Goal: Navigation & Orientation: Find specific page/section

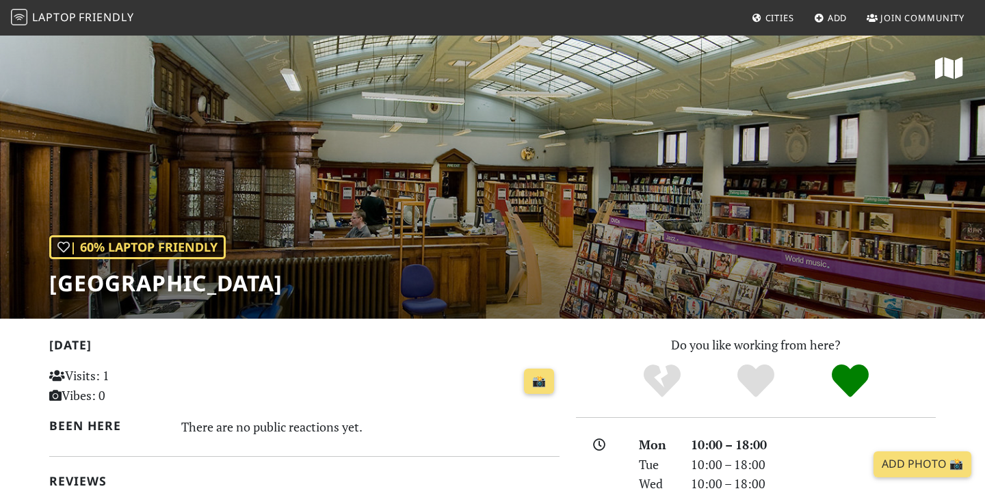
click at [25, 22] on img at bounding box center [19, 17] width 16 height 16
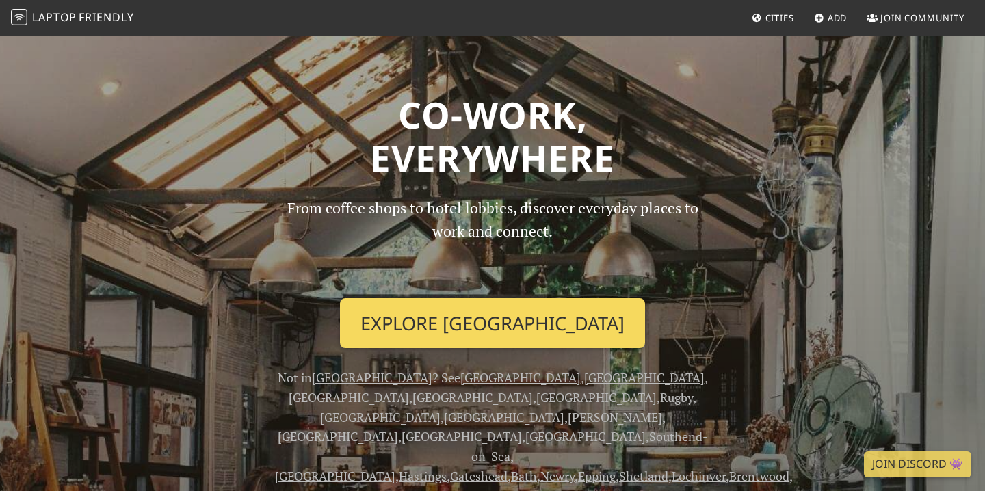
click at [483, 317] on link "Explore London" at bounding box center [492, 323] width 305 height 51
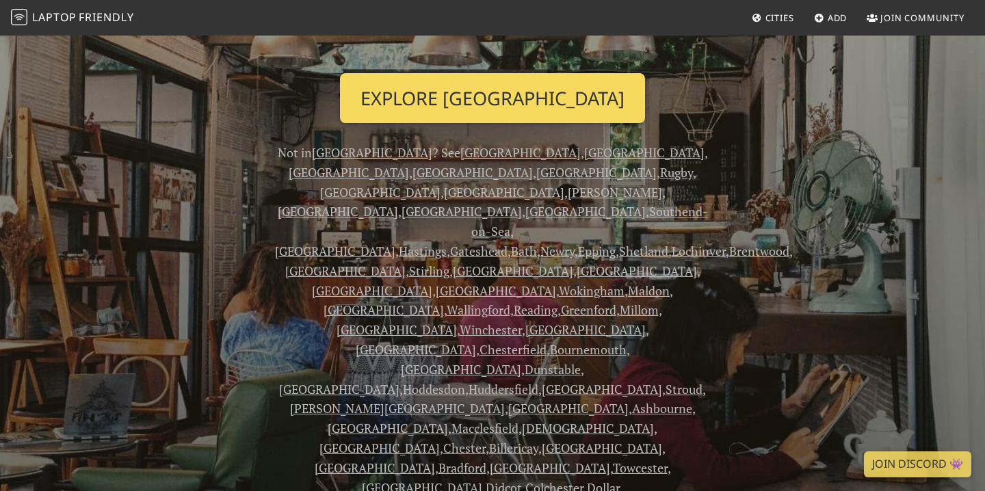
scroll to position [228, 0]
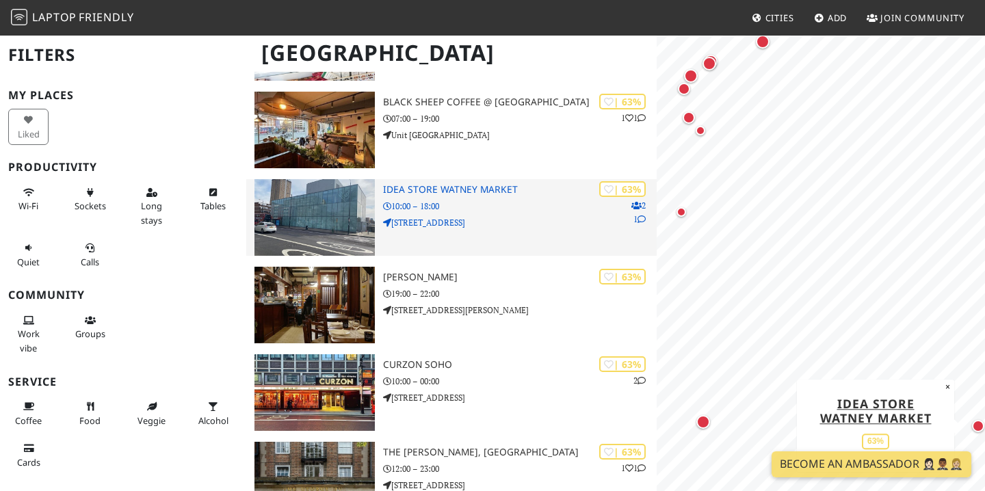
scroll to position [13895, 0]
click at [459, 226] on p "[STREET_ADDRESS]" at bounding box center [520, 223] width 274 height 13
click at [466, 187] on h3 "Idea Store Watney Market" at bounding box center [520, 191] width 274 height 12
click at [321, 216] on img at bounding box center [314, 218] width 120 height 77
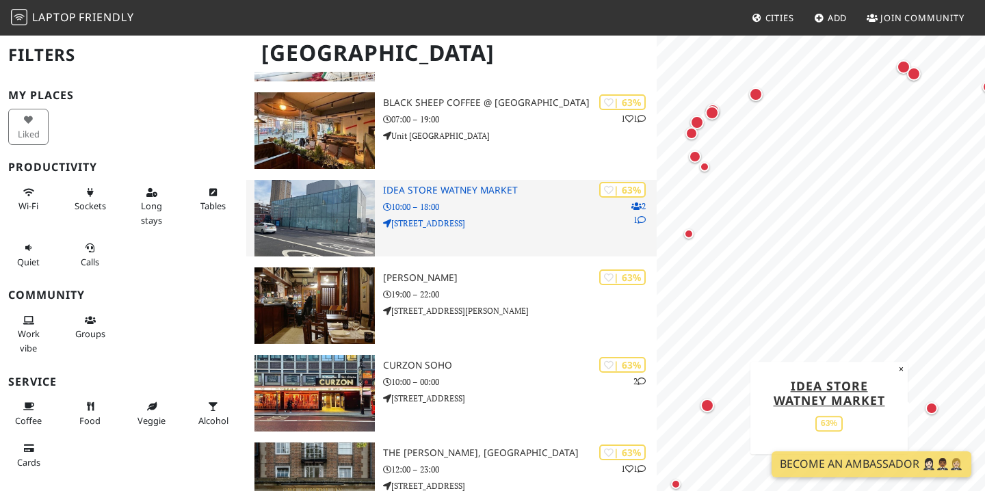
click at [576, 188] on h3 "Idea Store Watney Market" at bounding box center [520, 191] width 274 height 12
click at [639, 212] on p "2 1" at bounding box center [638, 213] width 14 height 26
click at [642, 222] on icon at bounding box center [641, 220] width 8 height 8
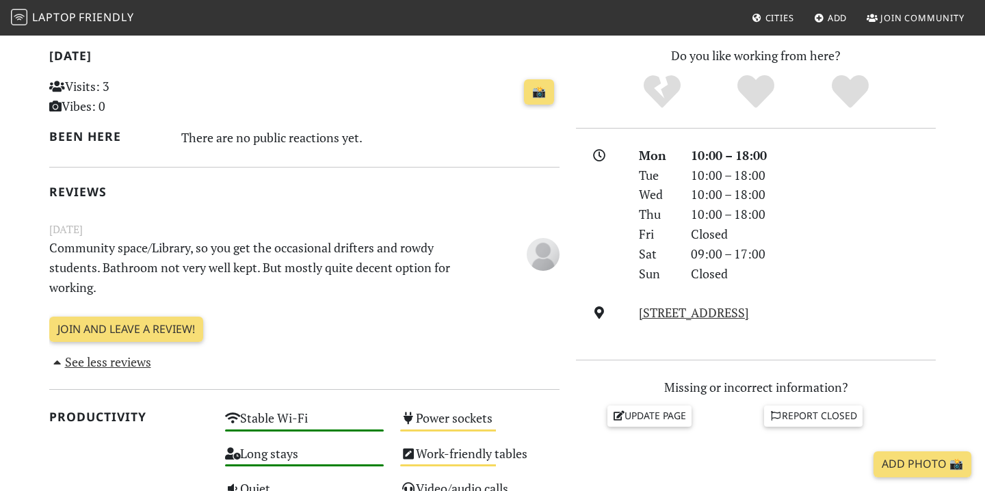
scroll to position [294, 0]
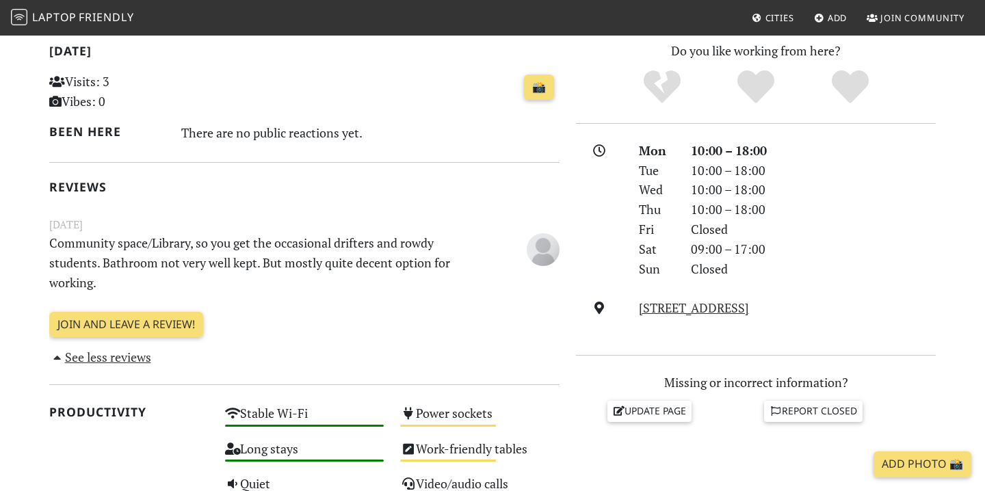
drag, startPoint x: 220, startPoint y: 278, endPoint x: 220, endPoint y: 220, distance: 57.4
click at [220, 220] on div "February 27, 2024 Community space/Library, so you get the occasional drifters a…" at bounding box center [304, 255] width 527 height 79
click at [220, 220] on small "February 27, 2024" at bounding box center [304, 224] width 527 height 17
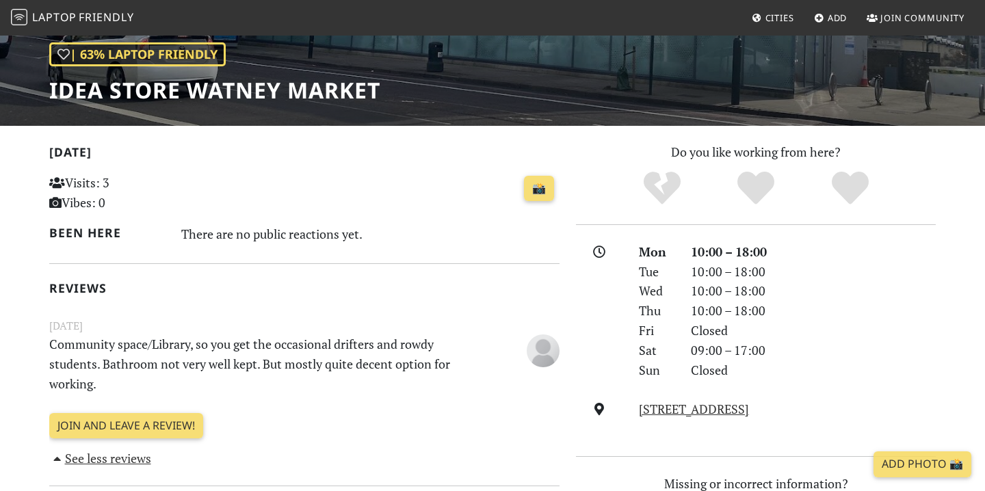
scroll to position [190, 0]
